Goal: Task Accomplishment & Management: Complete application form

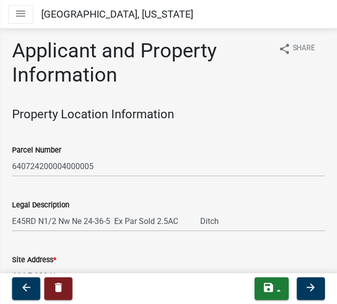
select select "eebc071e-620a-4db8-83e9-cb6b194c67e9"
select select "0ba2db78-5dbf-43b9-a42c-6cccc1e5ba15"
select select "92efe679-05f4-414a-9426-51627fba5de6"
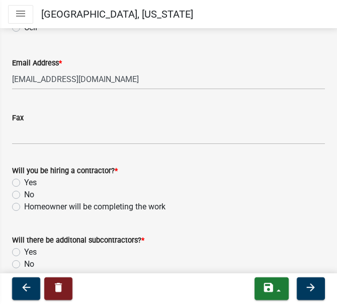
click at [24, 185] on label "Yes" at bounding box center [30, 183] width 13 height 12
click at [24, 183] on input "Yes" at bounding box center [27, 180] width 7 height 7
radio input "true"
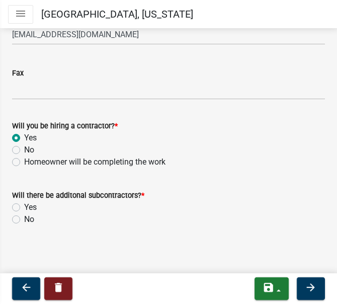
click at [24, 217] on label "No" at bounding box center [29, 219] width 10 height 12
click at [24, 217] on input "No" at bounding box center [27, 216] width 7 height 7
radio input "true"
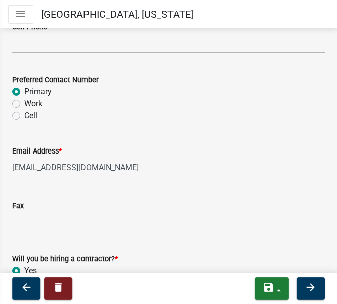
scroll to position [1490, 0]
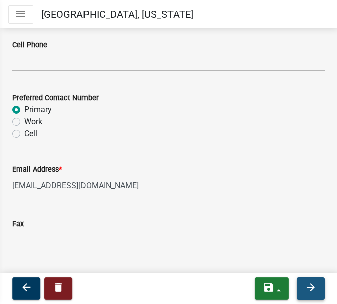
click at [306, 286] on icon "arrow_forward" at bounding box center [311, 287] width 12 height 12
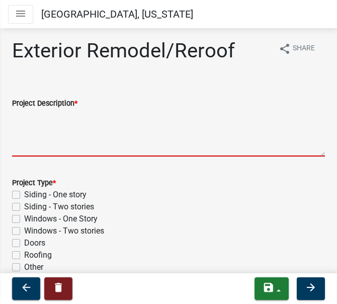
click at [19, 124] on textarea "Project Description *" at bounding box center [168, 132] width 313 height 47
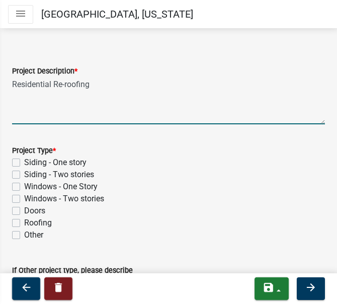
scroll to position [50, 0]
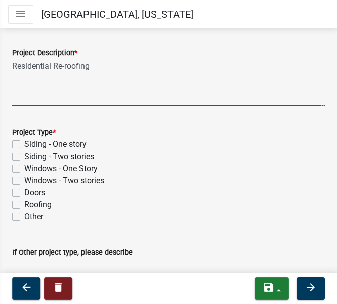
type textarea "Residential Re-roofing"
click at [41, 207] on label "Roofing" at bounding box center [38, 205] width 28 height 12
click at [31, 205] on input "Roofing" at bounding box center [27, 202] width 7 height 7
checkbox input "true"
checkbox input "false"
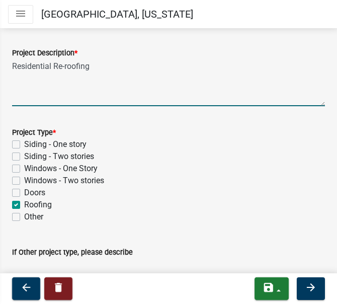
checkbox input "false"
checkbox input "true"
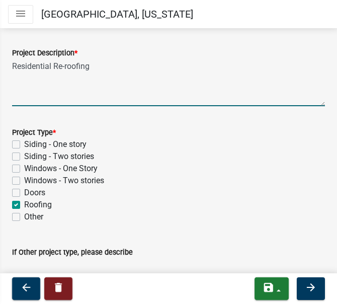
checkbox input "false"
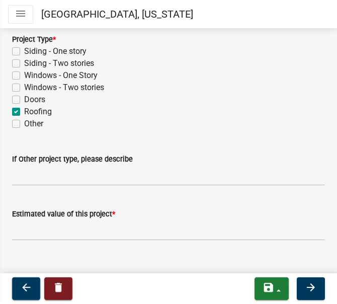
scroll to position [151, 0]
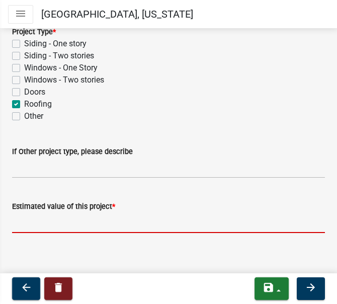
click at [46, 224] on input "text" at bounding box center [168, 222] width 313 height 21
paste input "$18,898.00"
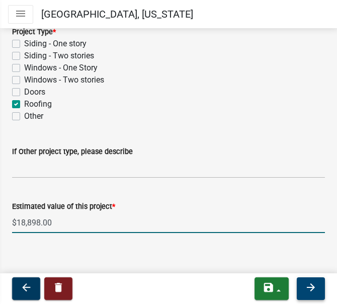
type input "18898"
click at [317, 280] on button "arrow_forward" at bounding box center [311, 288] width 28 height 23
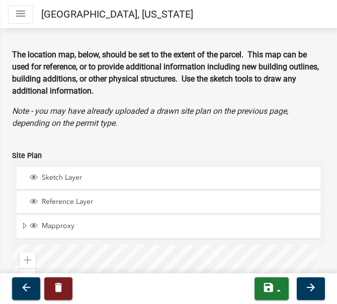
scroll to position [201, 0]
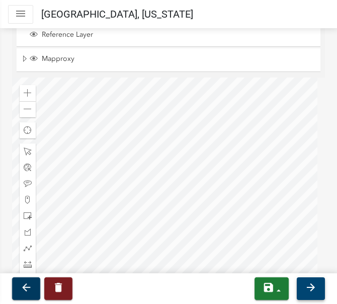
click at [308, 283] on icon "arrow_forward" at bounding box center [311, 287] width 12 height 12
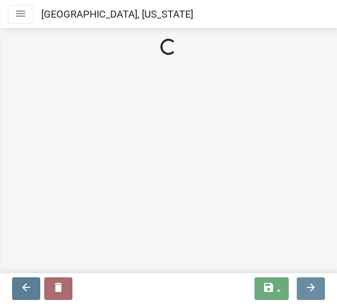
scroll to position [0, 0]
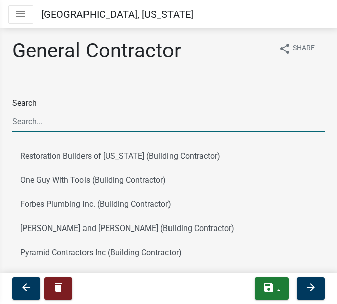
click at [35, 127] on input "Search" at bounding box center [168, 121] width 313 height 21
type input "[PERSON_NAME]"
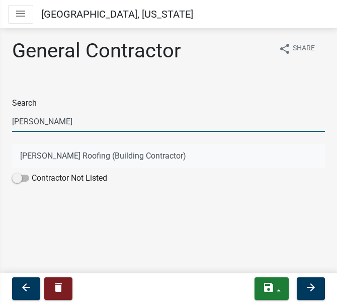
click at [40, 152] on button "[PERSON_NAME] Roofing (Building Contractor)" at bounding box center [168, 156] width 313 height 24
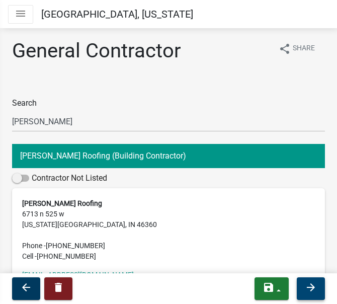
click at [309, 284] on icon "arrow_forward" at bounding box center [311, 287] width 12 height 12
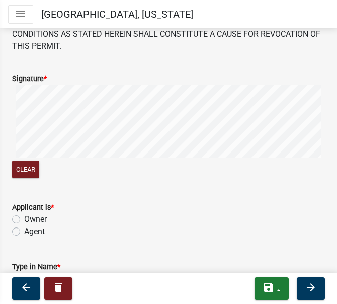
scroll to position [151, 0]
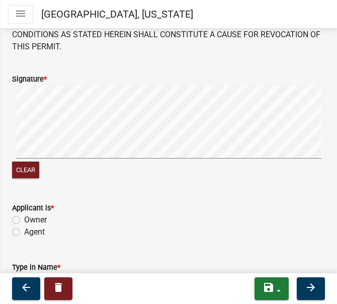
click at [24, 149] on div "Clear" at bounding box center [168, 133] width 313 height 96
click at [37, 151] on div "Clear" at bounding box center [168, 133] width 313 height 96
click at [29, 164] on button "Clear" at bounding box center [25, 169] width 27 height 17
click at [55, 151] on div "Clear" at bounding box center [168, 133] width 313 height 96
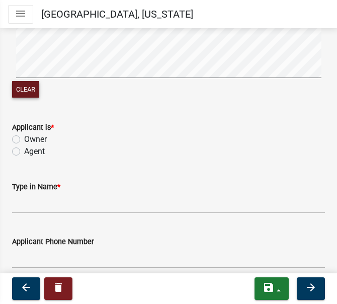
scroll to position [252, 0]
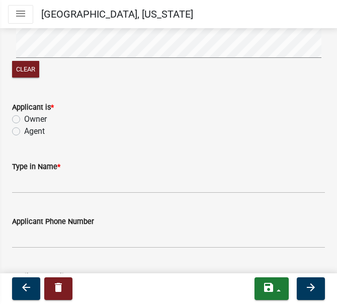
click at [24, 125] on label "Agent" at bounding box center [34, 131] width 21 height 12
click at [24, 125] on input "Agent" at bounding box center [27, 128] width 7 height 7
radio input "true"
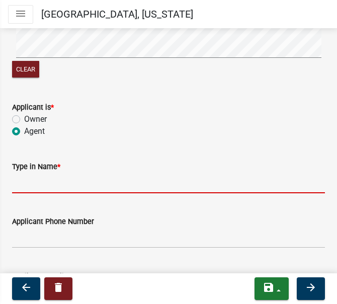
click at [60, 175] on input "Type in Name *" at bounding box center [168, 183] width 313 height 21
type input "[PERSON_NAME] Roofing LLC"
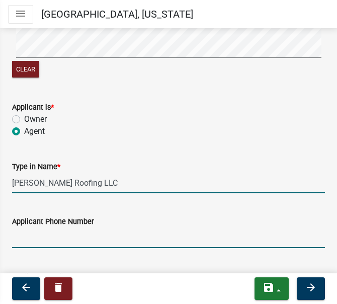
drag, startPoint x: 53, startPoint y: 235, endPoint x: 52, endPoint y: 228, distance: 6.6
click at [52, 235] on input "Applicant Phone Number" at bounding box center [168, 237] width 313 height 21
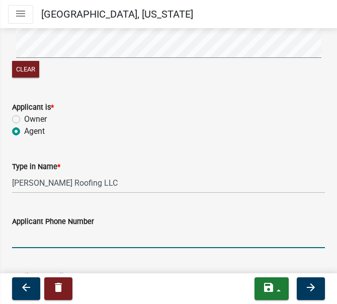
type input "2193636714"
type input "[EMAIL_ADDRESS][DOMAIN_NAME]"
type input "2196701589"
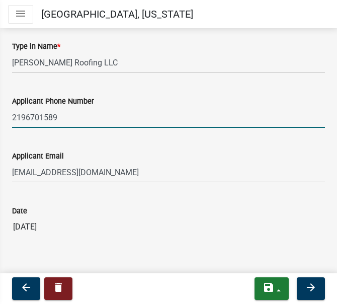
scroll to position [378, 0]
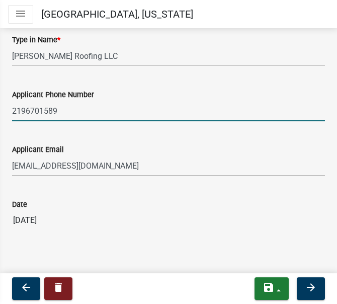
click at [58, 102] on input "2196701589" at bounding box center [168, 111] width 313 height 21
click at [102, 101] on input "2196701589" at bounding box center [168, 111] width 313 height 21
click at [39, 101] on input "2196701589" at bounding box center [168, 111] width 313 height 21
click at [69, 101] on input "2196701589" at bounding box center [168, 111] width 313 height 21
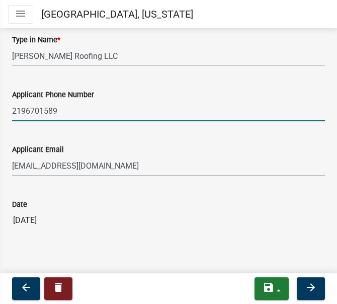
click at [70, 104] on input "2196701589" at bounding box center [168, 111] width 313 height 21
click at [71, 104] on input "2196701589" at bounding box center [168, 111] width 313 height 21
click at [52, 101] on input "2196701589" at bounding box center [168, 111] width 313 height 21
drag, startPoint x: 52, startPoint y: 100, endPoint x: 42, endPoint y: 99, distance: 10.2
click at [42, 101] on input "2196701589" at bounding box center [168, 111] width 313 height 21
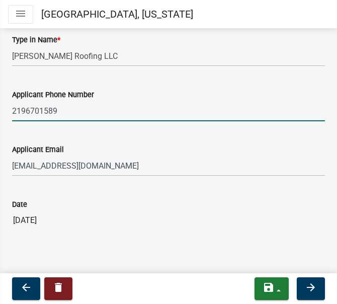
click at [42, 101] on input "2196701589" at bounding box center [168, 111] width 313 height 21
click at [42, 92] on label "Applicant Phone Number" at bounding box center [53, 95] width 82 height 7
click at [42, 101] on input "Applicant Phone Number" at bounding box center [168, 111] width 313 height 21
click at [43, 101] on input "Applicant Phone Number" at bounding box center [168, 111] width 313 height 21
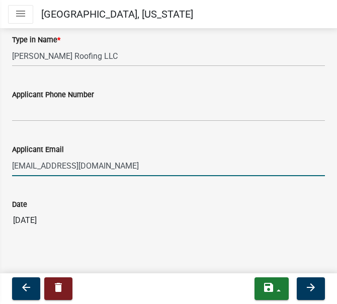
click at [34, 155] on input "[EMAIL_ADDRESS][DOMAIN_NAME]" at bounding box center [168, 165] width 313 height 21
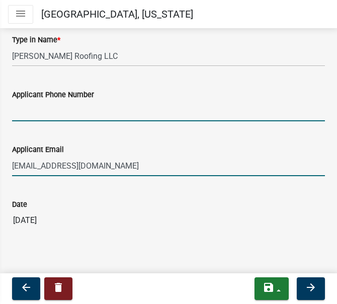
click at [37, 101] on input "Applicant Phone Number" at bounding box center [168, 111] width 313 height 21
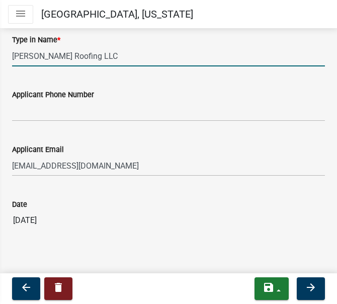
click at [34, 46] on input "[PERSON_NAME] Roofing LLC" at bounding box center [168, 56] width 313 height 21
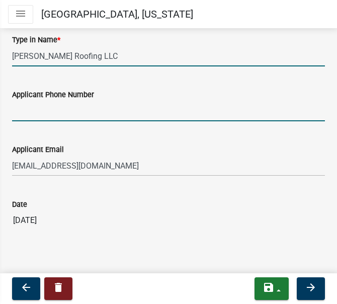
click at [29, 104] on input "Applicant Phone Number" at bounding box center [168, 111] width 313 height 21
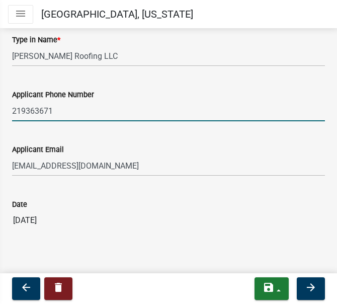
type input "2193636714"
click at [303, 288] on button "arrow_forward" at bounding box center [311, 288] width 28 height 23
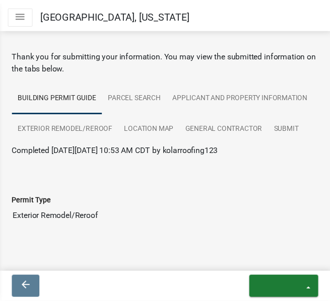
scroll to position [78, 0]
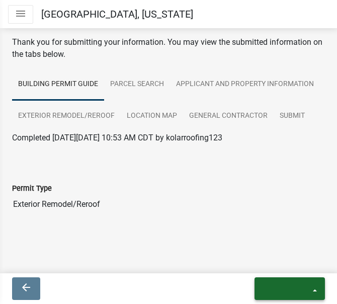
click at [302, 286] on icon "exit" at bounding box center [287, 287] width 48 height 12
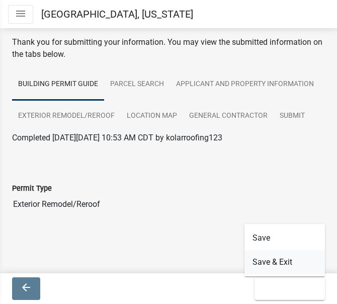
click at [264, 261] on button "Save & Exit" at bounding box center [284, 262] width 80 height 24
